Goal: Task Accomplishment & Management: Manage account settings

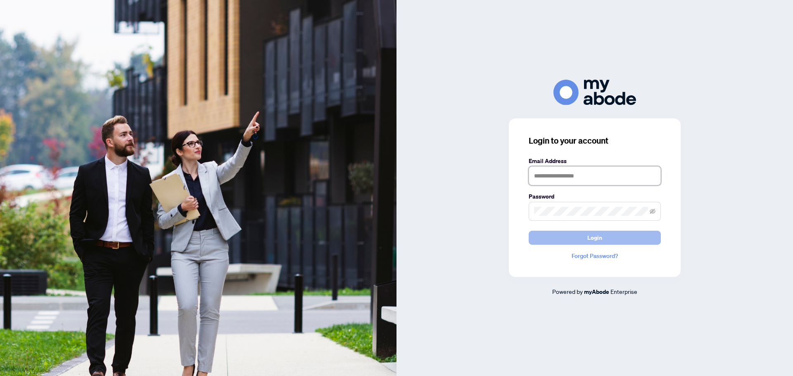
type input "**********"
click at [595, 237] on span "Login" at bounding box center [594, 237] width 15 height 13
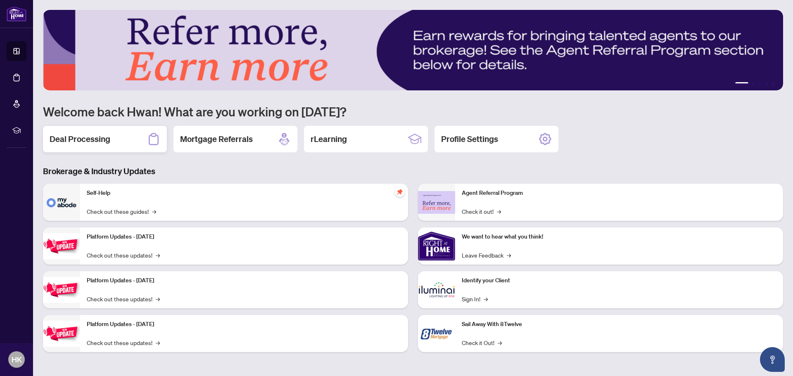
click at [80, 140] on h2 "Deal Processing" at bounding box center [80, 139] width 61 height 12
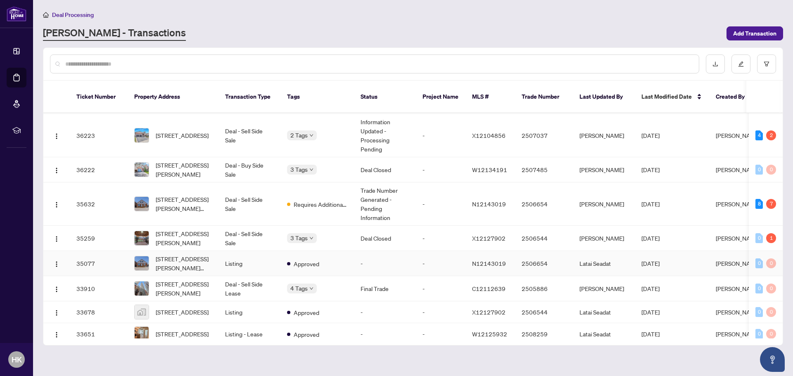
scroll to position [623, 0]
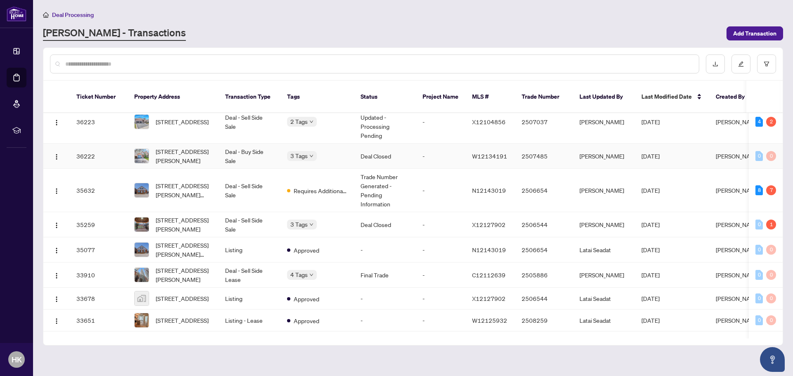
click at [239, 144] on td "Deal - Buy Side Sale" at bounding box center [249, 156] width 62 height 25
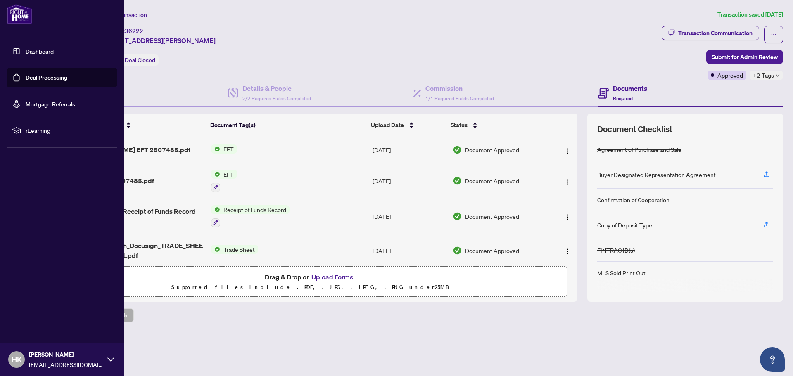
click at [34, 77] on link "Deal Processing" at bounding box center [47, 77] width 42 height 7
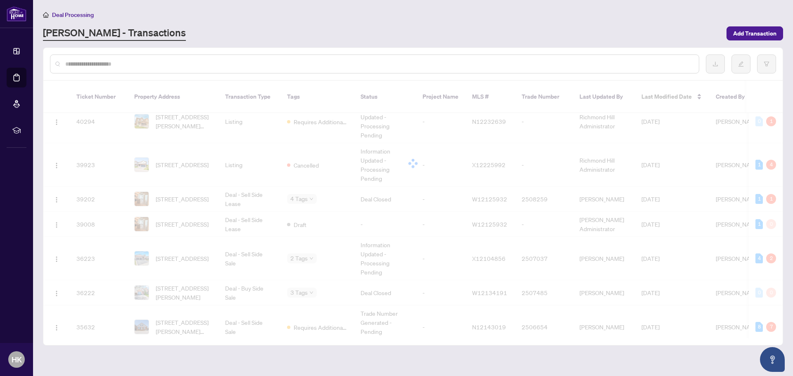
scroll to position [499, 0]
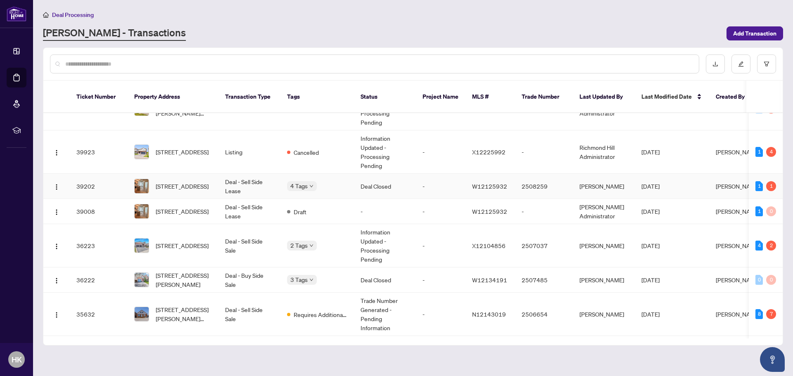
click at [232, 174] on td "Deal - Sell Side Lease" at bounding box center [249, 186] width 62 height 25
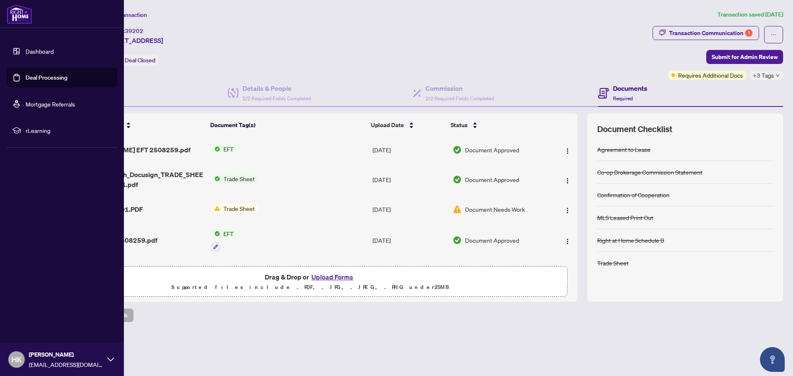
click at [50, 78] on link "Deal Processing" at bounding box center [47, 77] width 42 height 7
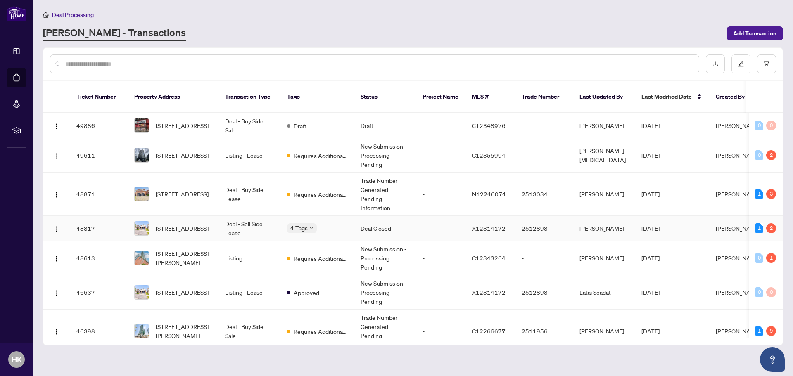
click at [268, 216] on td "Deal - Sell Side Lease" at bounding box center [249, 228] width 62 height 25
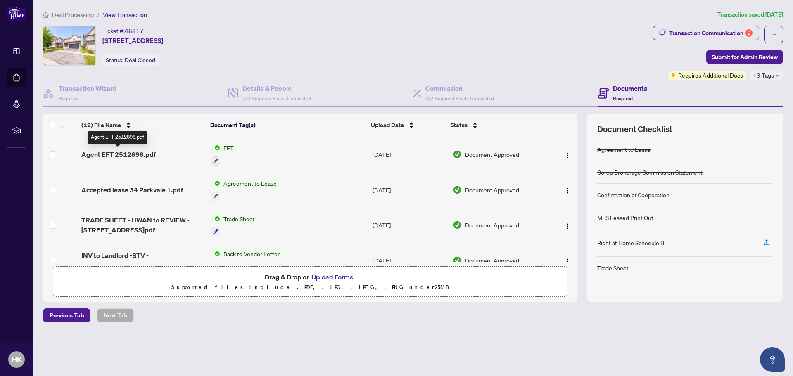
click at [136, 159] on span "Agent EFT 2512898.pdf" at bounding box center [118, 154] width 74 height 10
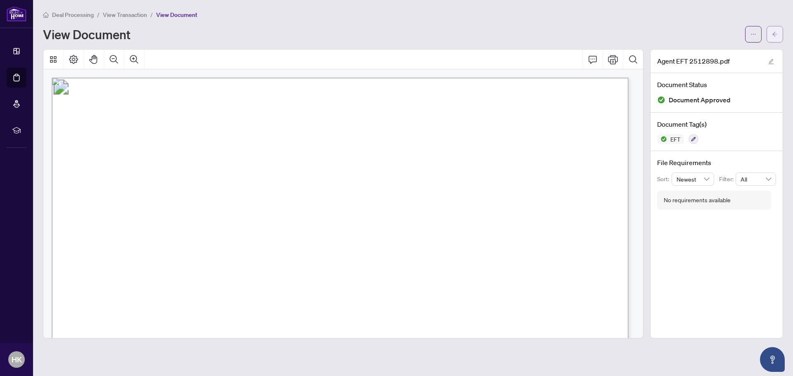
click at [774, 35] on icon "arrow-left" at bounding box center [775, 34] width 6 height 6
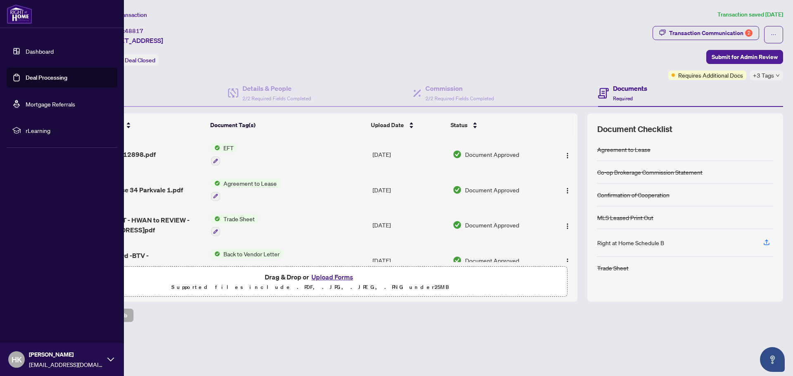
click at [40, 76] on link "Deal Processing" at bounding box center [47, 77] width 42 height 7
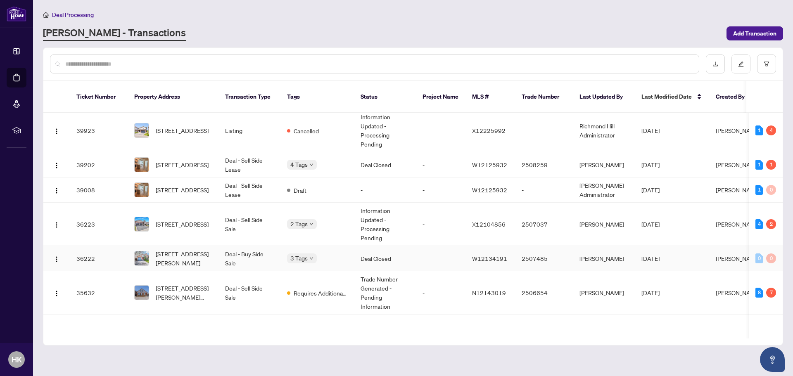
scroll to position [537, 0]
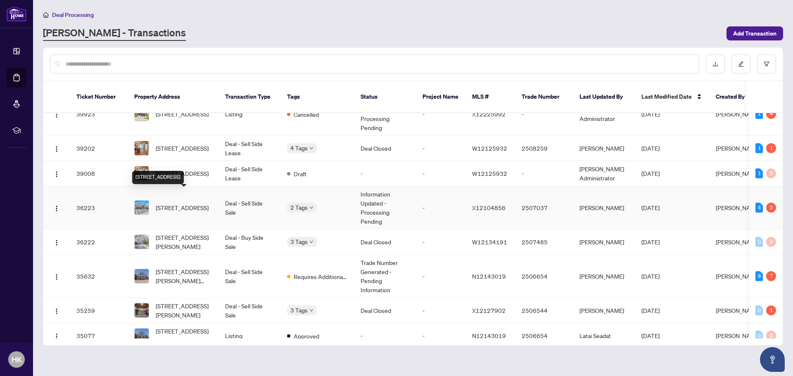
click at [203, 203] on span "[STREET_ADDRESS]" at bounding box center [182, 207] width 53 height 9
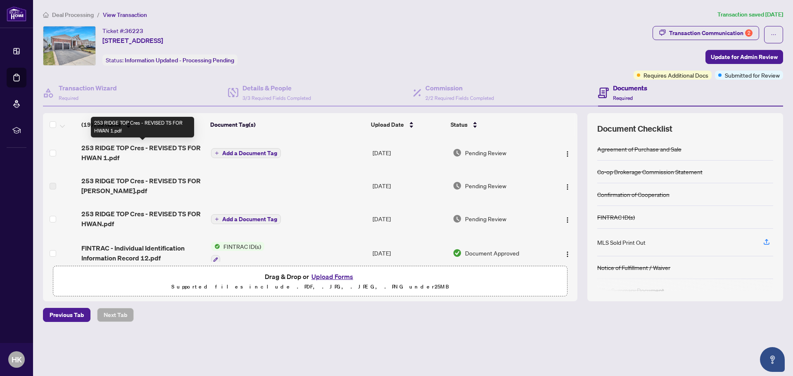
click at [182, 148] on span "253 RIDGE TOP Cres - REVISED TS FOR HWAN 1.pdf" at bounding box center [142, 153] width 123 height 20
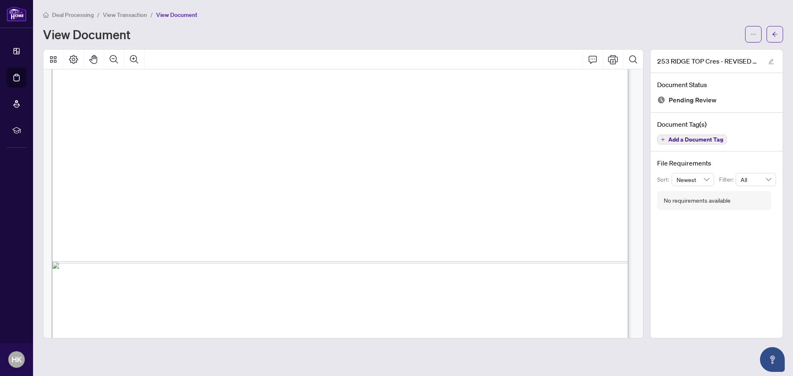
scroll to position [494, 0]
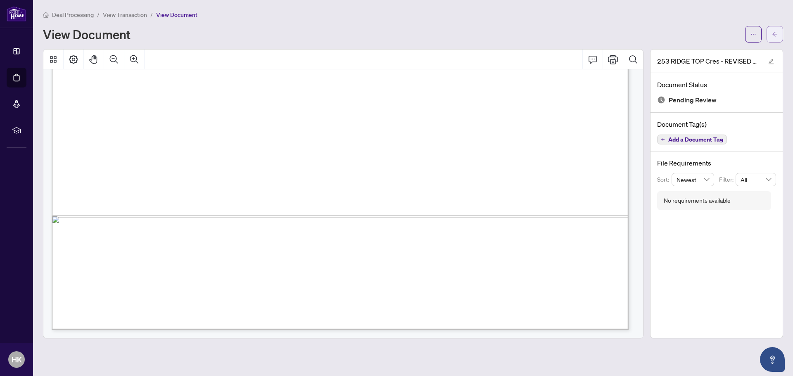
click at [772, 37] on icon "arrow-left" at bounding box center [775, 34] width 6 height 6
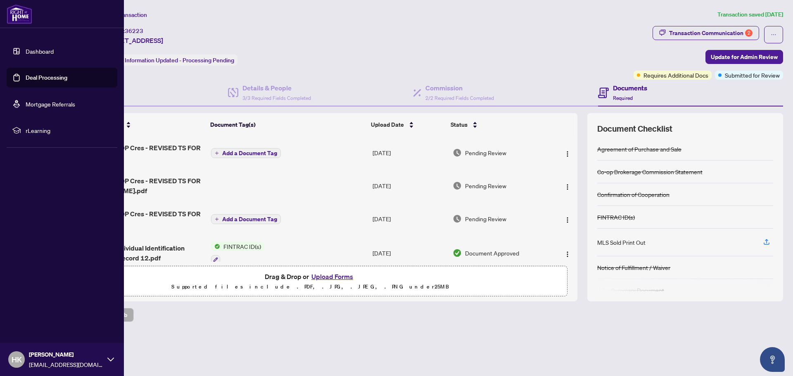
drag, startPoint x: 25, startPoint y: 76, endPoint x: 35, endPoint y: 76, distance: 9.9
click at [26, 76] on link "Deal Processing" at bounding box center [47, 77] width 42 height 7
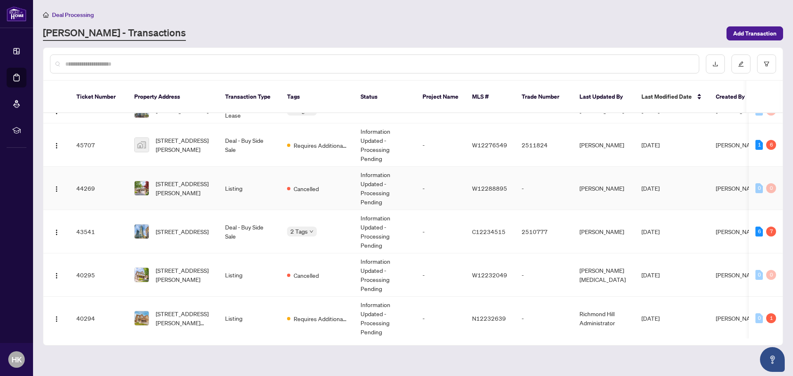
scroll to position [248, 0]
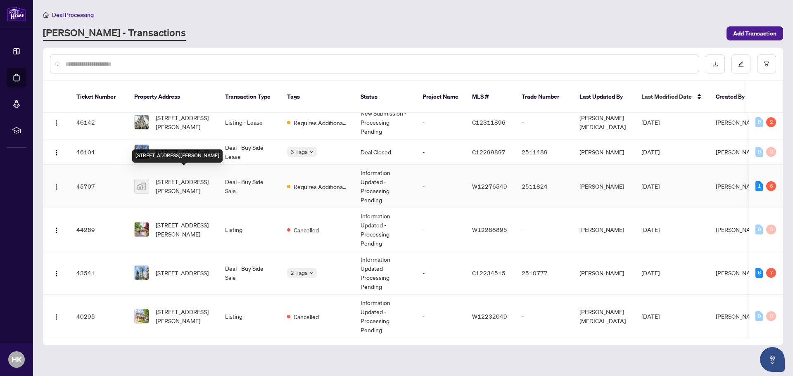
click at [190, 177] on span "[STREET_ADDRESS][PERSON_NAME]" at bounding box center [184, 186] width 56 height 18
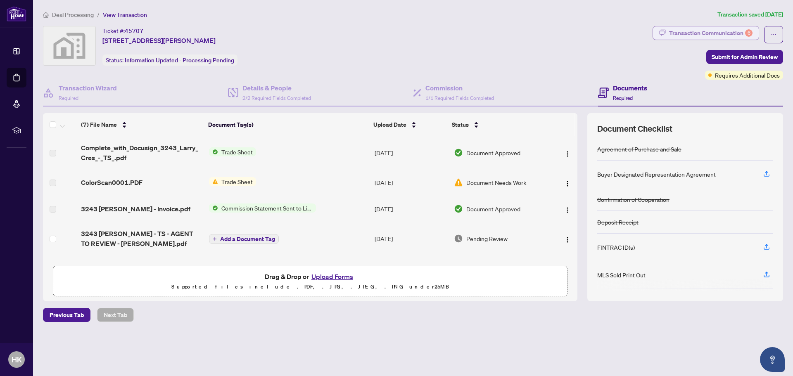
click at [718, 33] on div "Transaction Communication 6" at bounding box center [710, 32] width 83 height 13
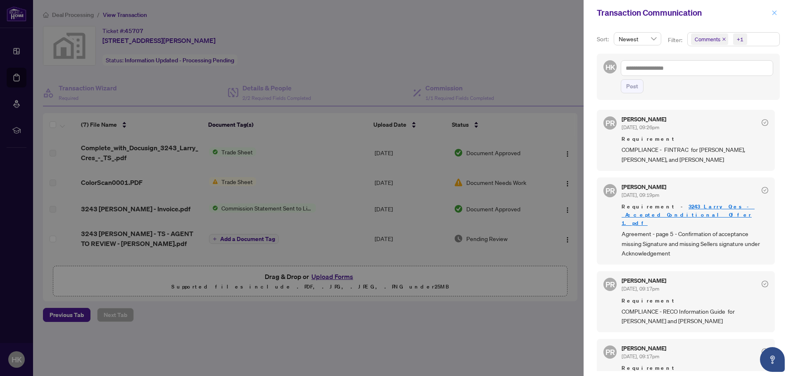
click at [770, 14] on button "button" at bounding box center [774, 13] width 11 height 10
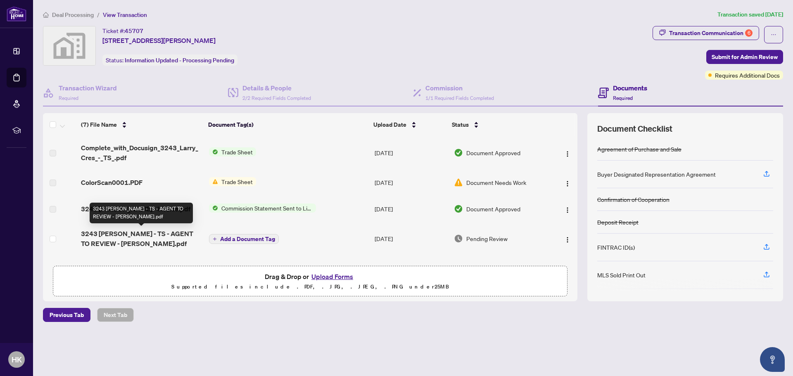
click at [157, 240] on span "3243 [PERSON_NAME] - TS - AGENT TO REVIEW - [PERSON_NAME].pdf" at bounding box center [141, 239] width 121 height 20
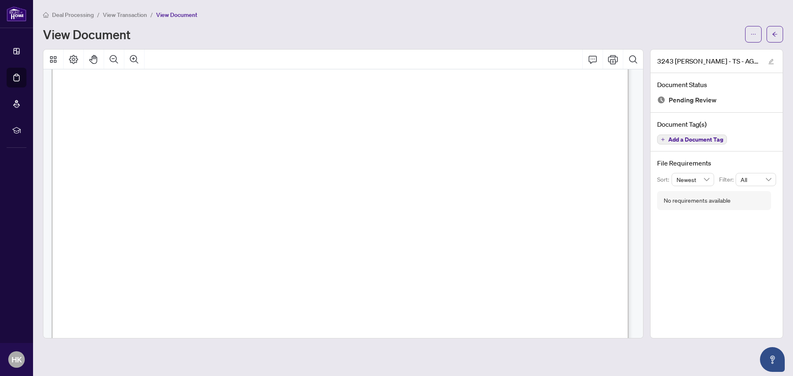
scroll to position [289, 0]
click at [778, 30] on button "button" at bounding box center [774, 34] width 17 height 17
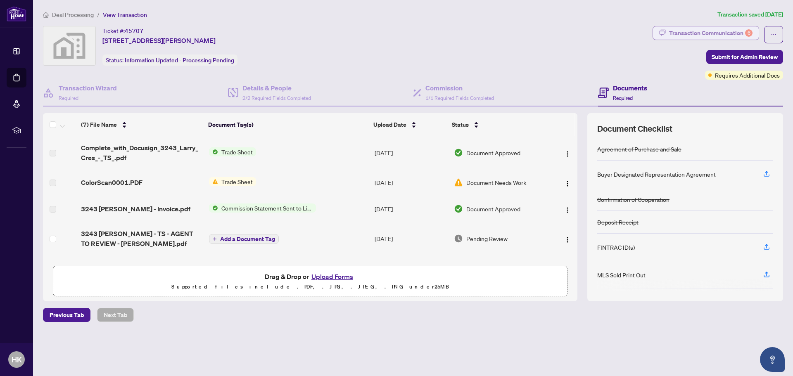
click at [718, 31] on div "Transaction Communication 6" at bounding box center [710, 32] width 83 height 13
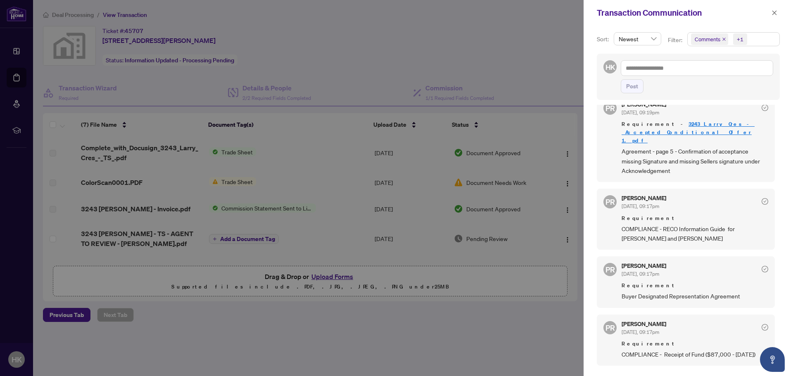
scroll to position [165, 0]
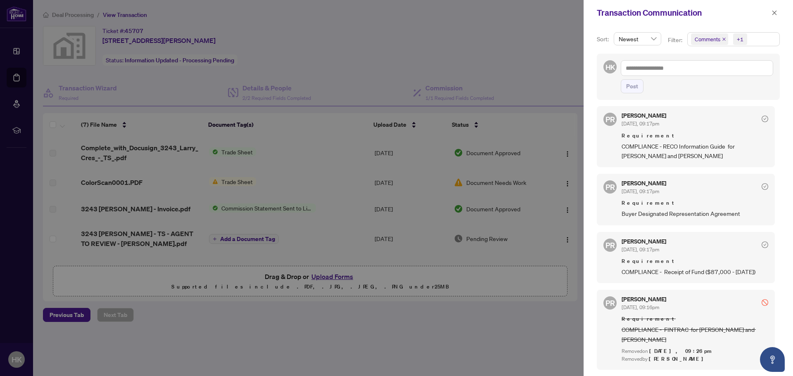
click at [436, 322] on div at bounding box center [396, 188] width 793 height 376
click at [773, 17] on span "button" at bounding box center [774, 12] width 6 height 13
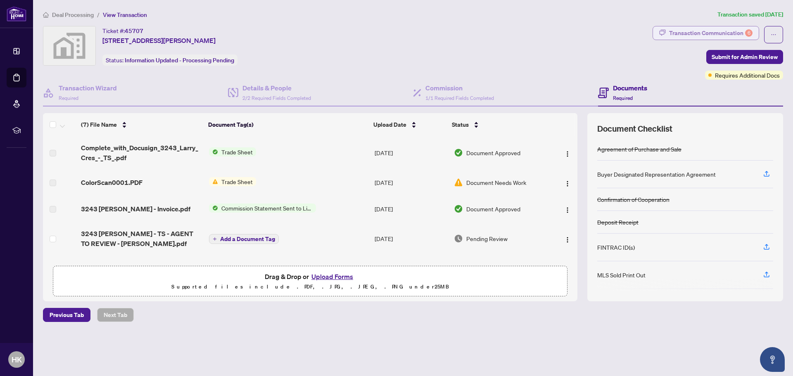
click at [685, 29] on div "Transaction Communication 6" at bounding box center [710, 32] width 83 height 13
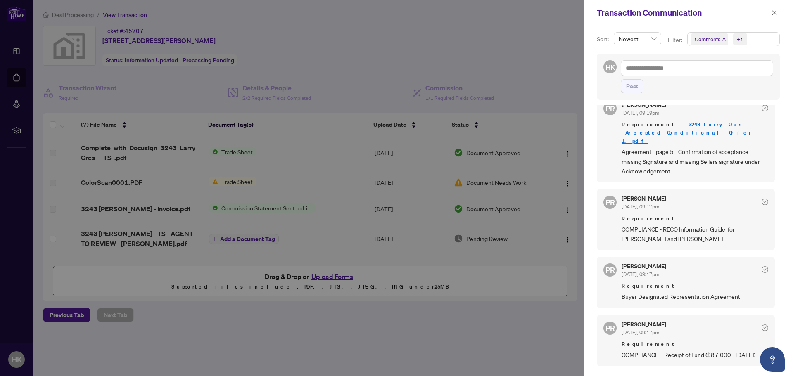
scroll to position [0, 0]
